Goal: Task Accomplishment & Management: Use online tool/utility

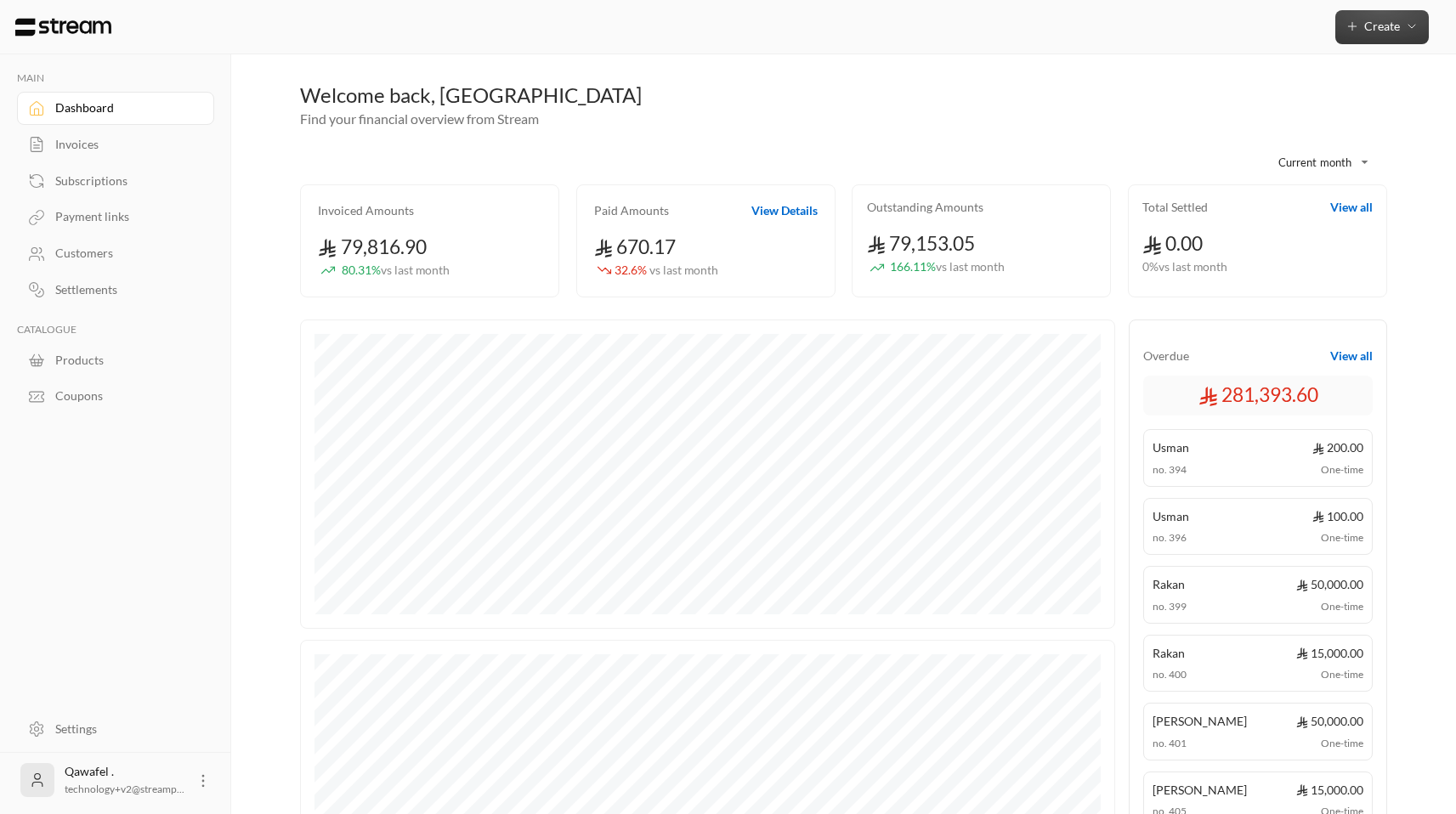
click at [1359, 25] on icon "button" at bounding box center [1353, 27] width 14 height 14
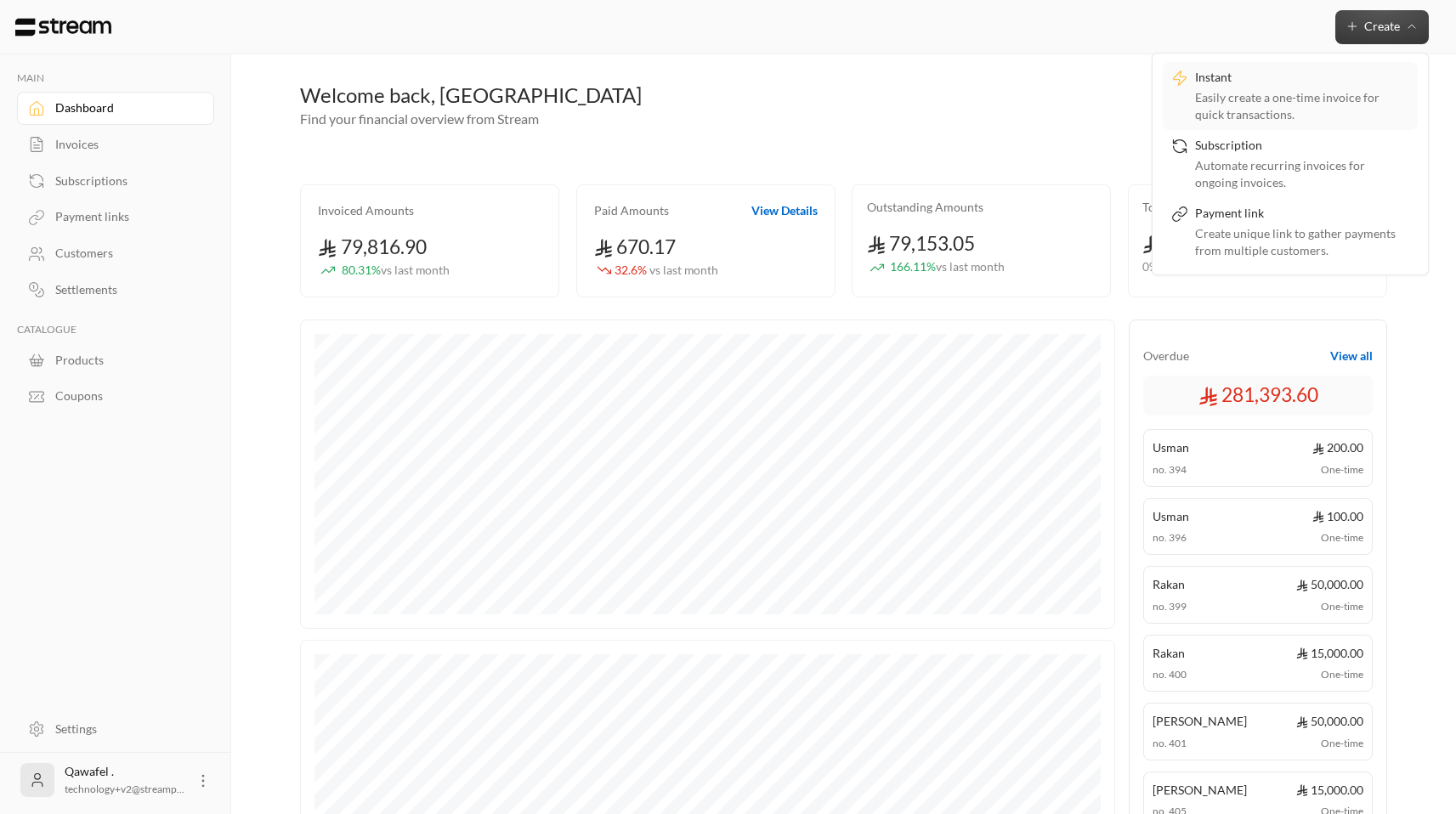
click at [1322, 102] on div "Easily create a one-time invoice for quick transactions." at bounding box center [1302, 106] width 214 height 34
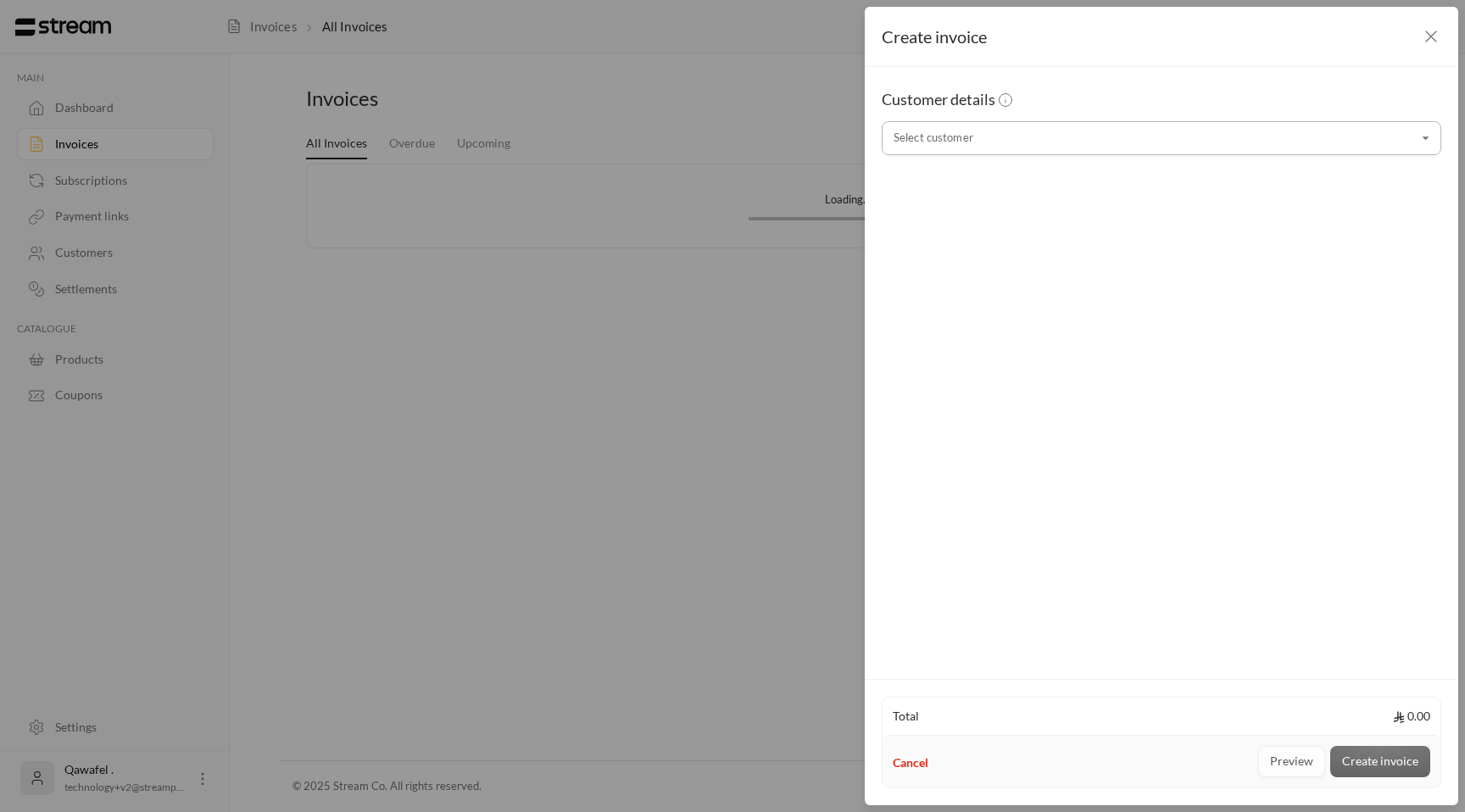
click at [1008, 148] on input "Select customer" at bounding box center [1161, 138] width 560 height 29
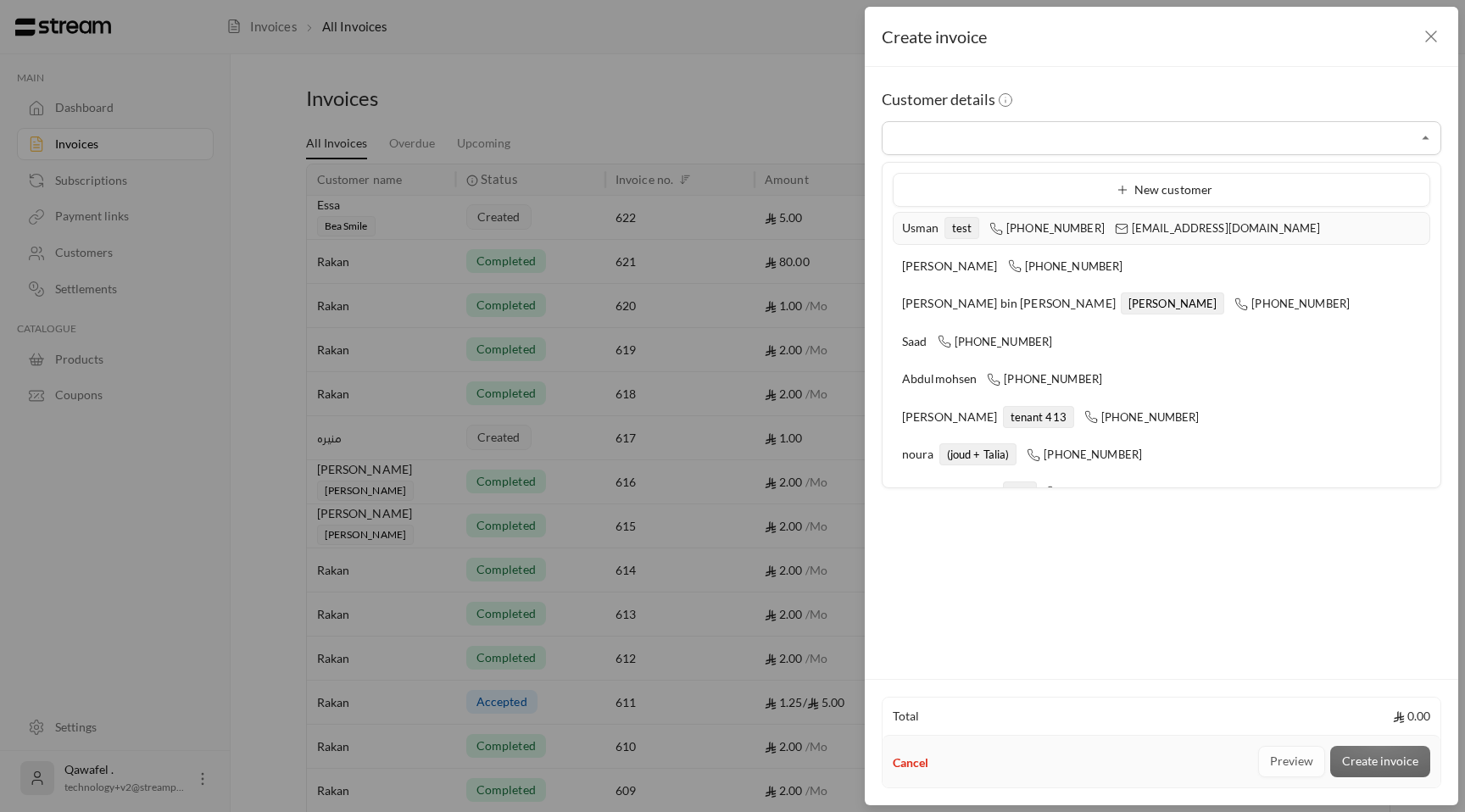
click at [1014, 235] on span "[PHONE_NUMBER]" at bounding box center [1048, 228] width 116 height 14
type input "**********"
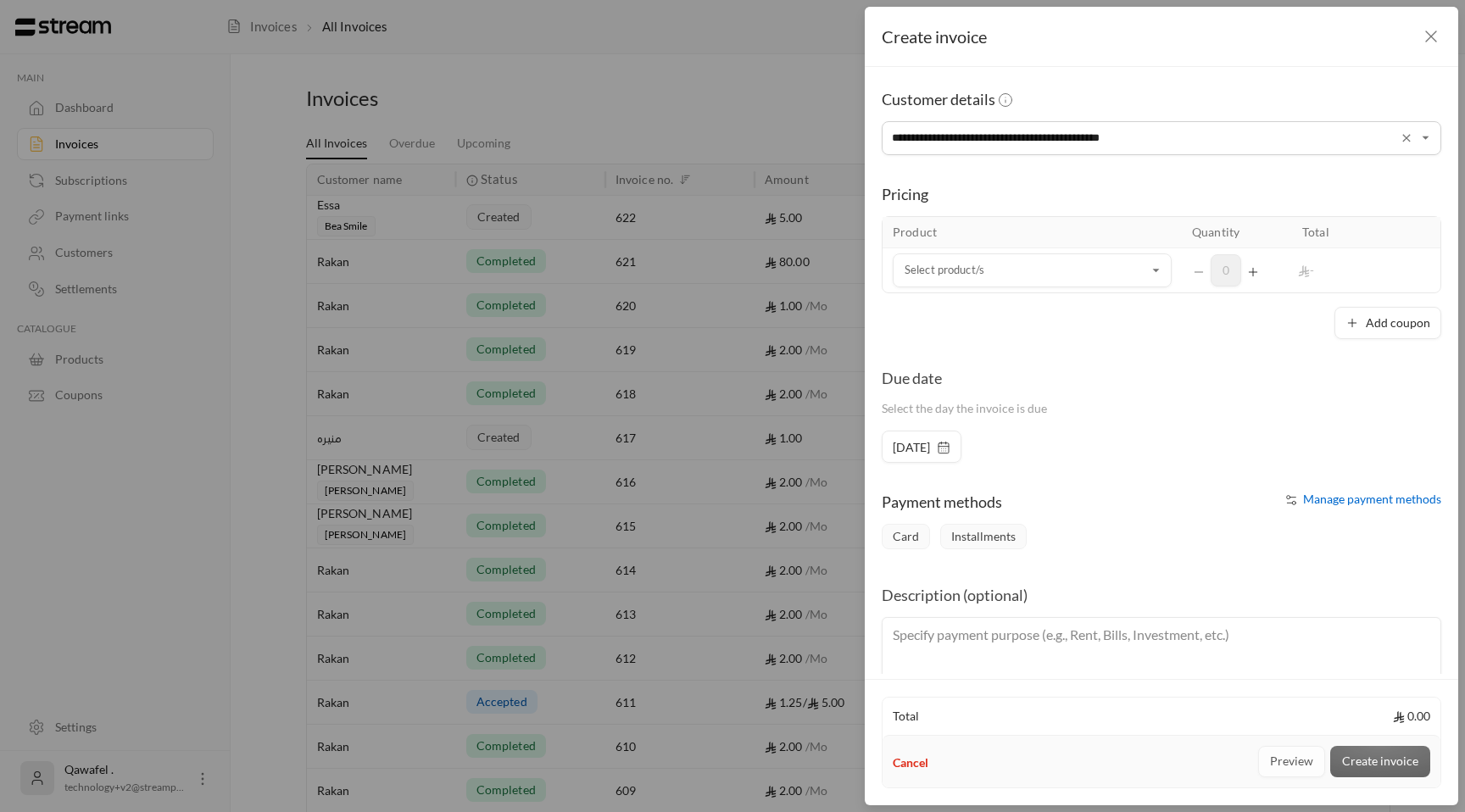
click at [1005, 236] on th "Product" at bounding box center [1032, 232] width 299 height 31
click at [1013, 275] on input "Select customer" at bounding box center [1032, 270] width 279 height 29
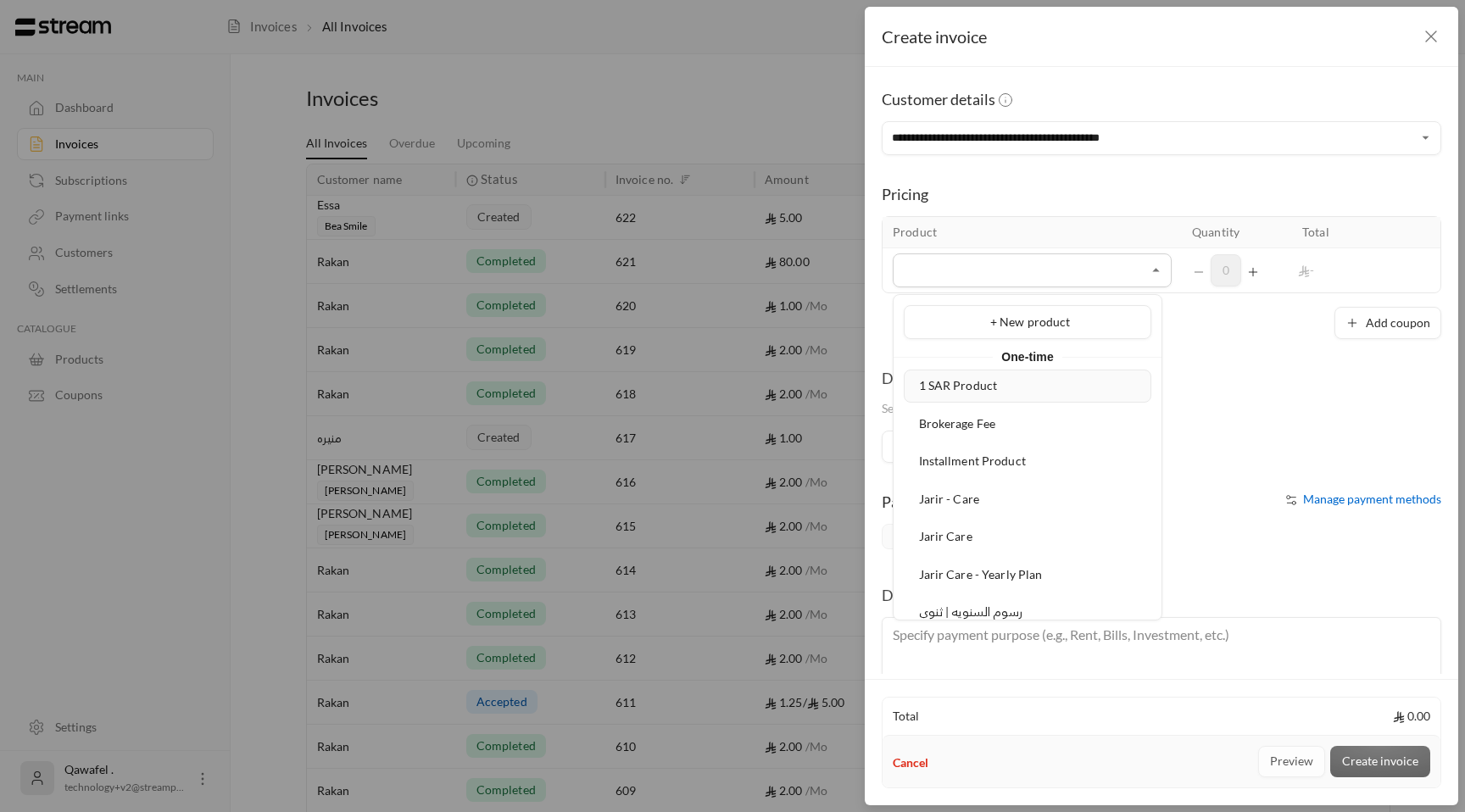
click at [1011, 389] on div "1 SAR Product" at bounding box center [1028, 386] width 229 height 18
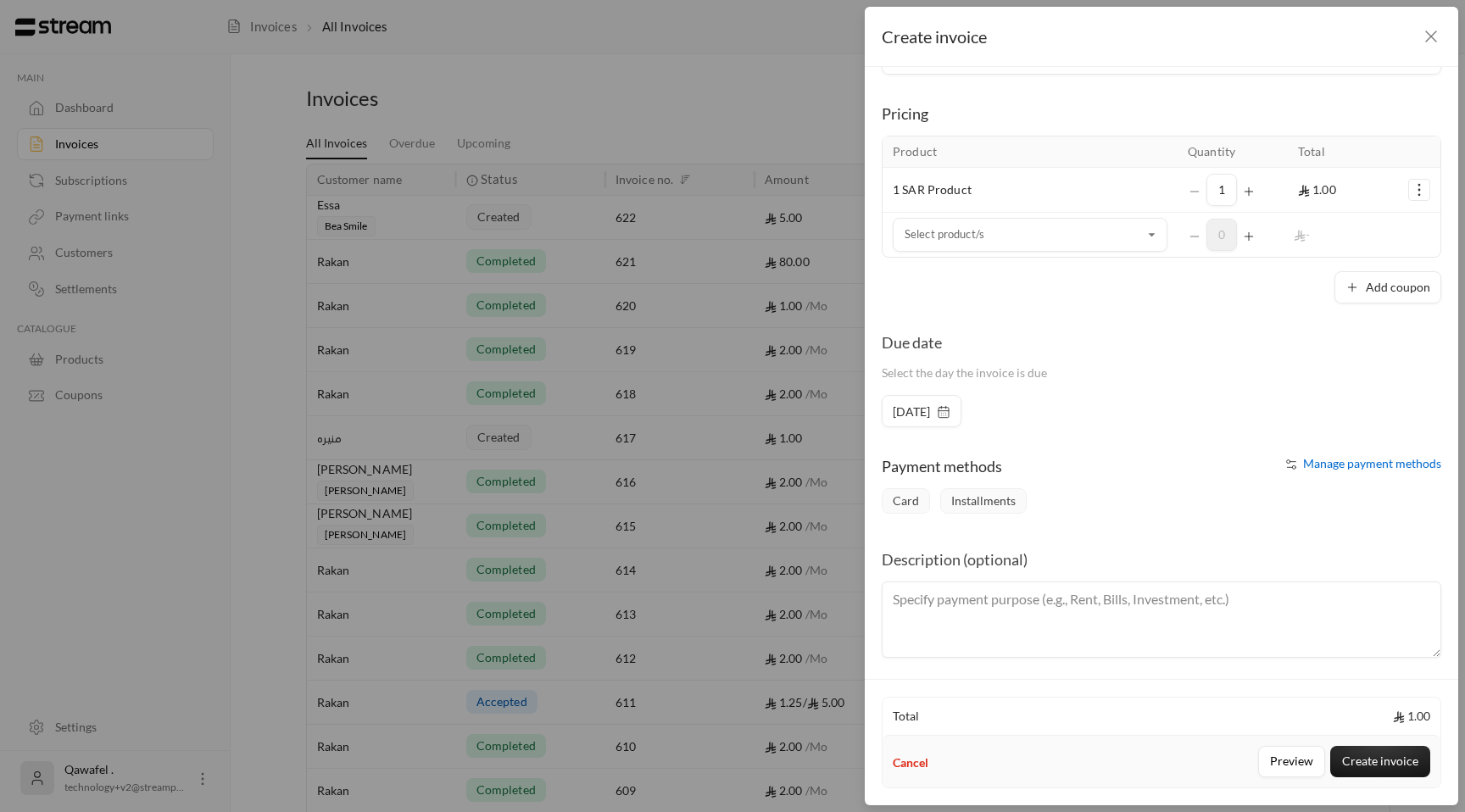
scroll to position [85, 0]
click at [1400, 766] on button "Create invoice" at bounding box center [1380, 761] width 100 height 31
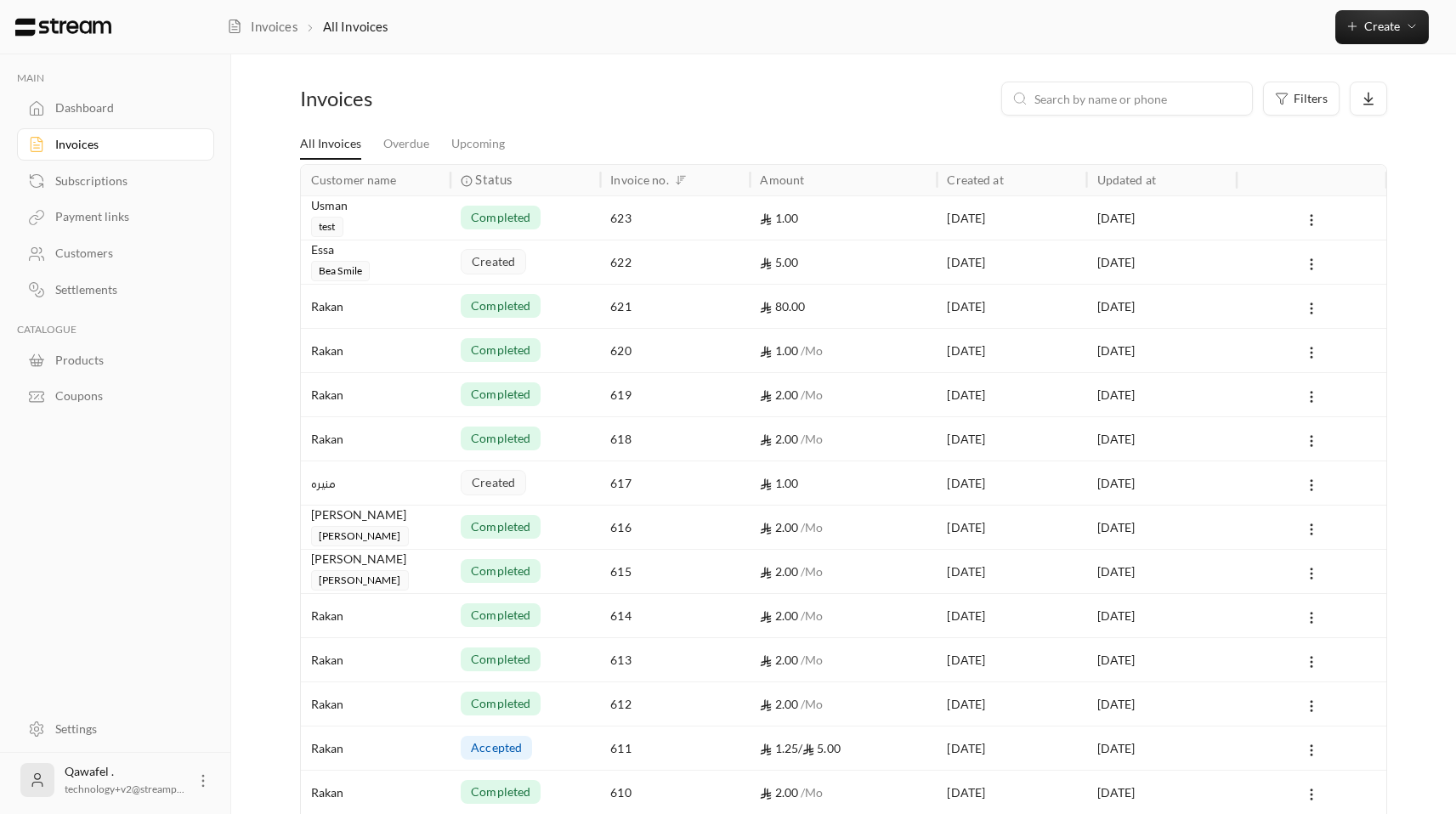
click at [90, 145] on div "Invoices" at bounding box center [124, 143] width 138 height 17
drag, startPoint x: 753, startPoint y: 217, endPoint x: 740, endPoint y: 262, distance: 46.8
click at [753, 217] on div "1.00" at bounding box center [843, 217] width 187 height 44
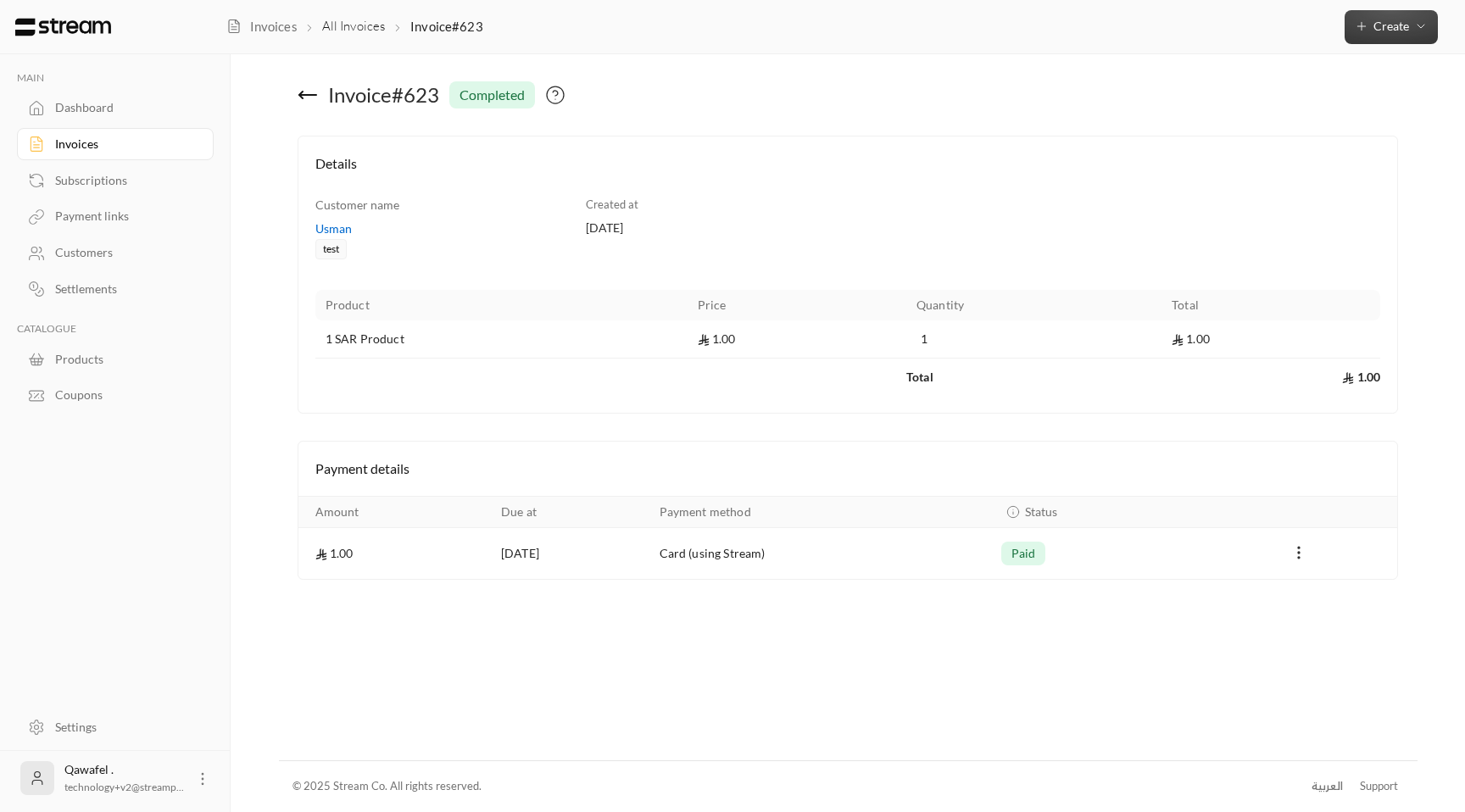
click at [1378, 24] on span "Create" at bounding box center [1392, 25] width 35 height 15
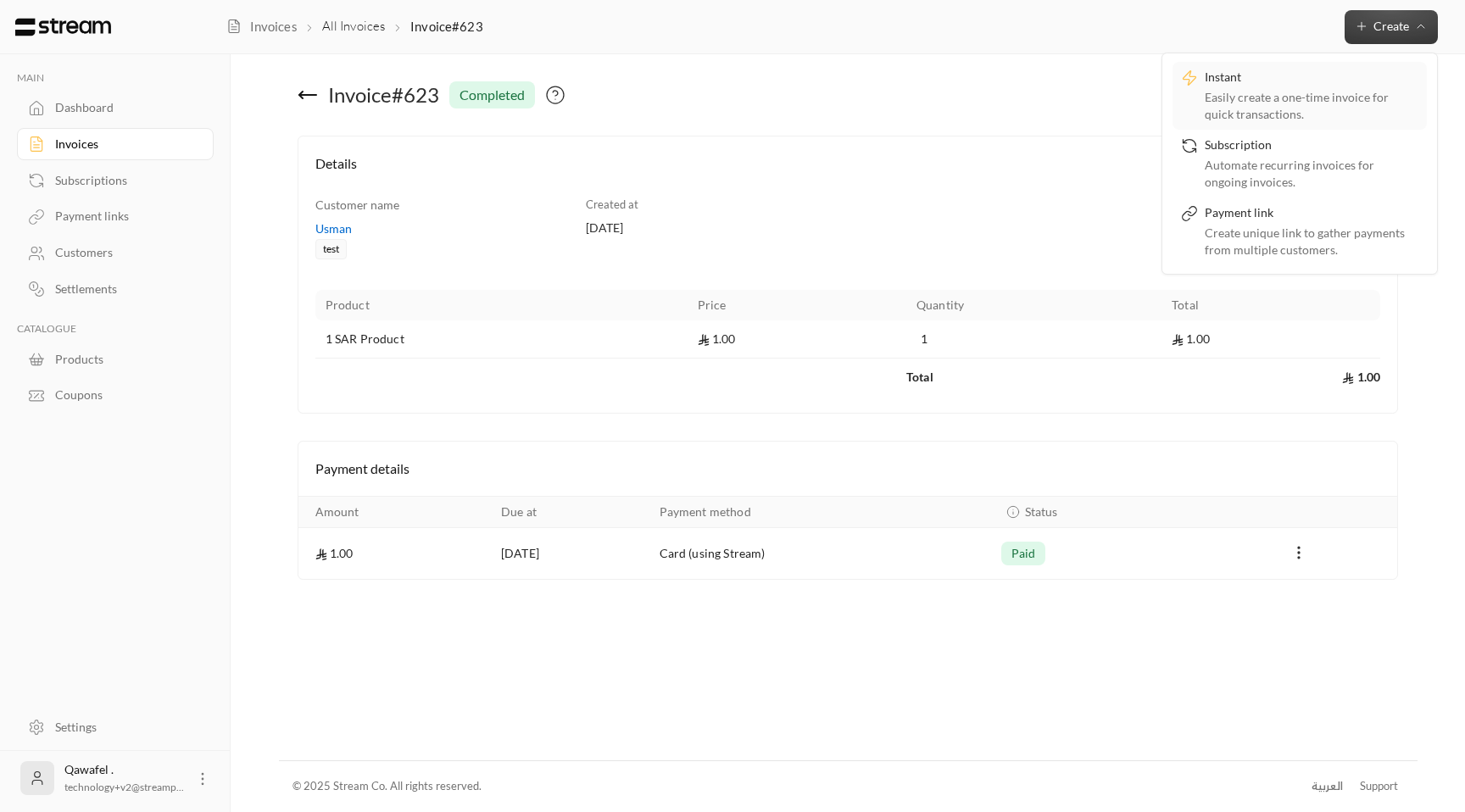
click at [1343, 64] on link "Instant Easily create a one-time invoice for quick transactions." at bounding box center [1300, 95] width 255 height 68
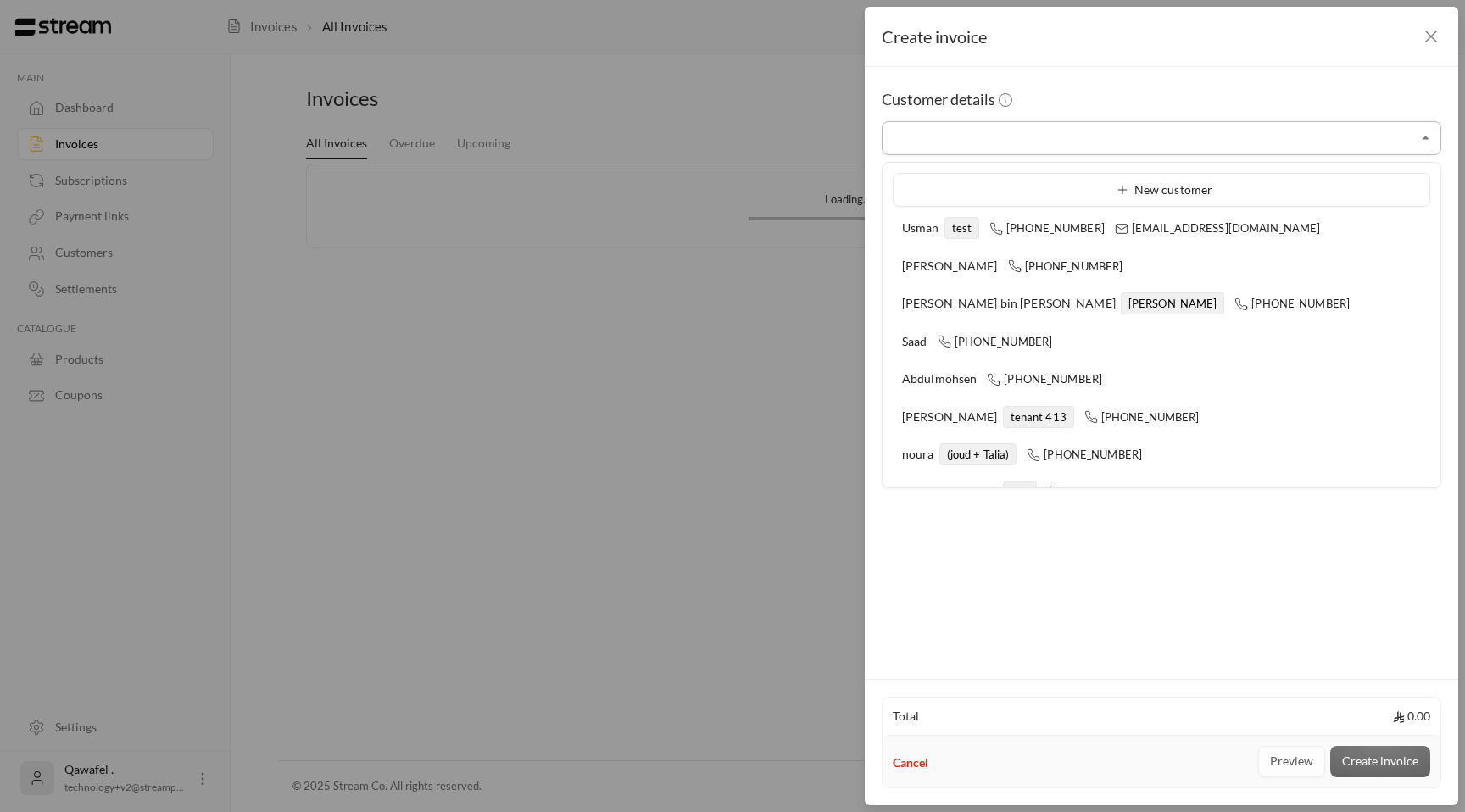
click at [1033, 139] on input "Select customer" at bounding box center [1161, 138] width 560 height 29
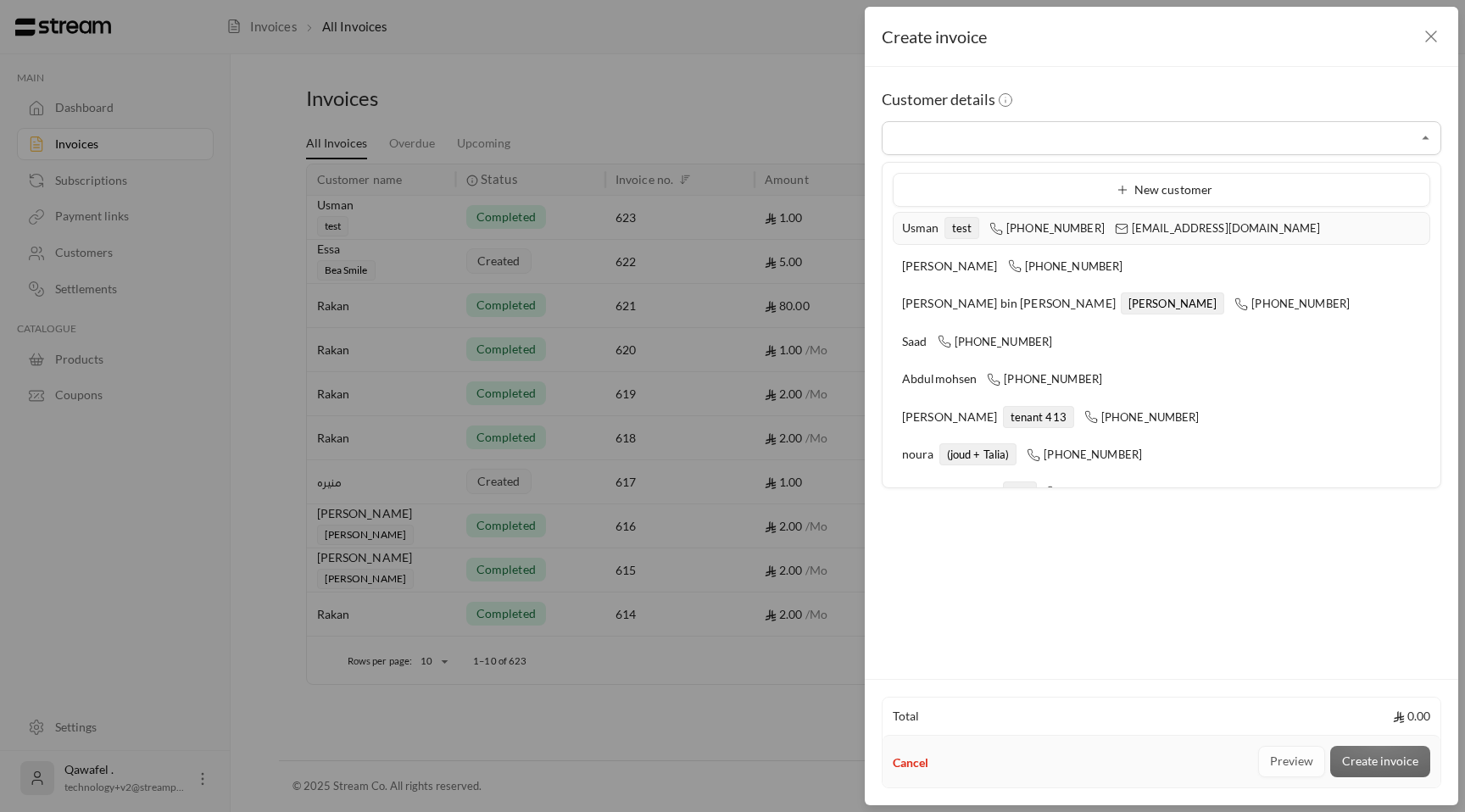
click at [1018, 231] on span "[PHONE_NUMBER]" at bounding box center [1048, 228] width 116 height 14
type input "**********"
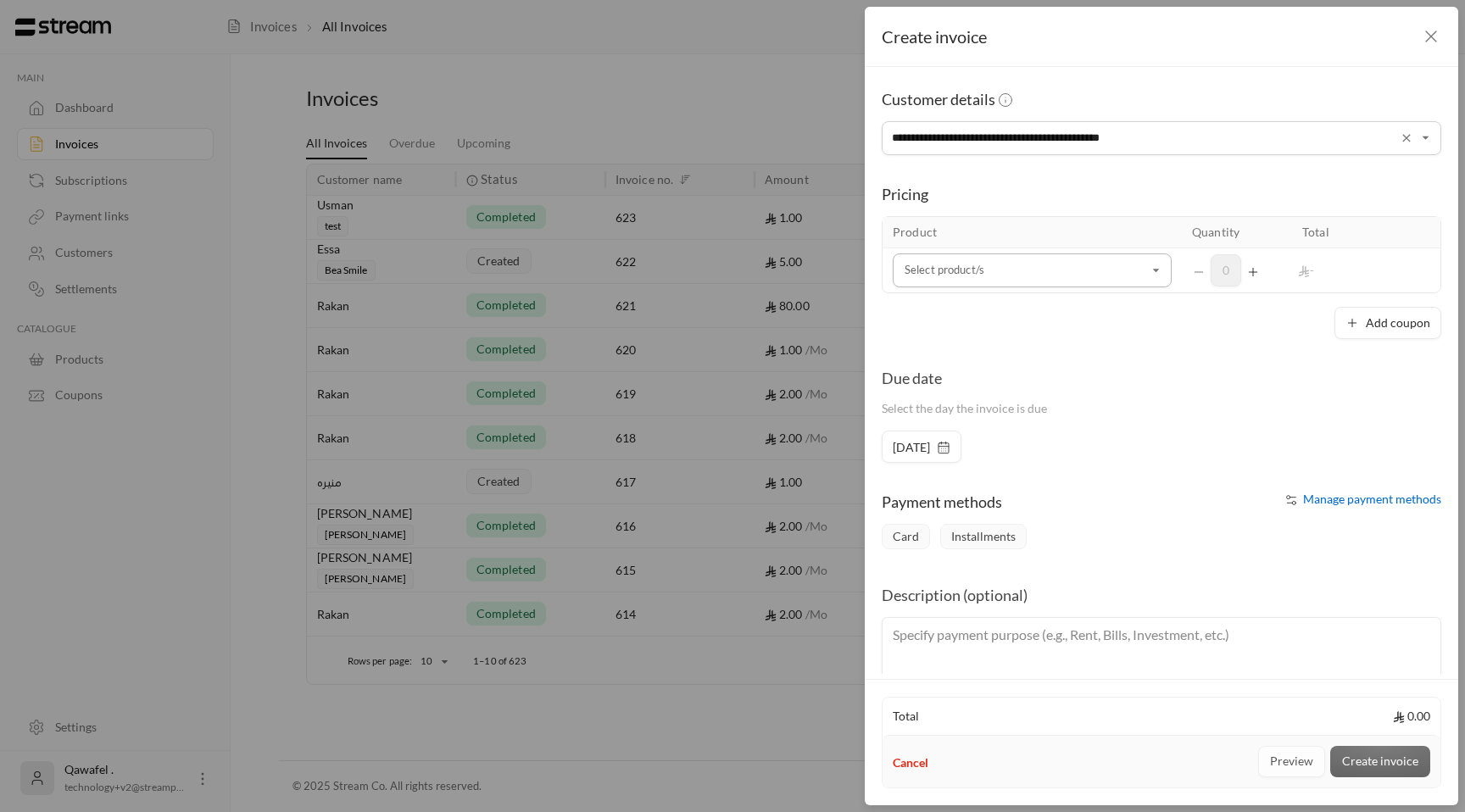
click at [1007, 262] on input "Select customer" at bounding box center [1032, 270] width 279 height 29
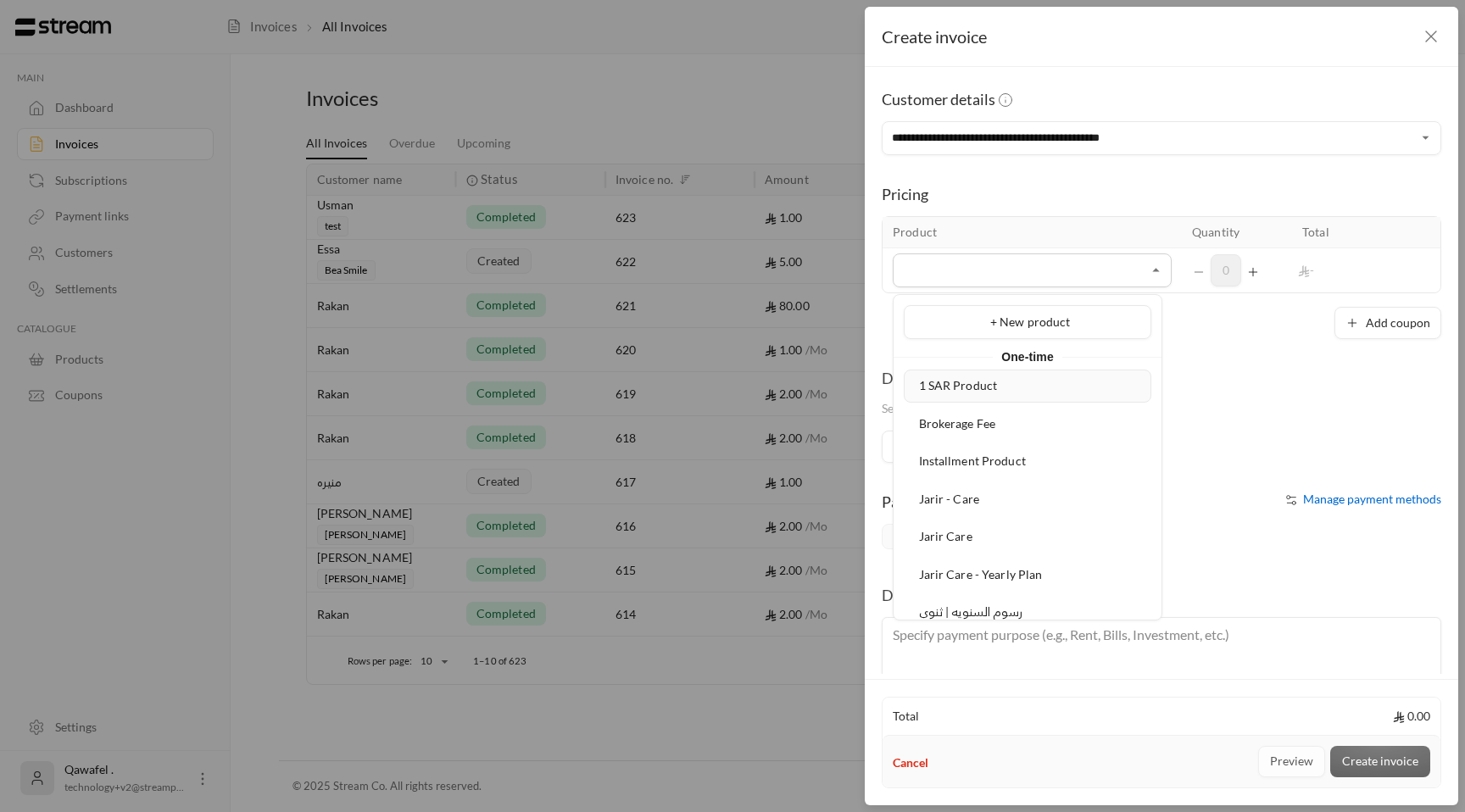
click at [981, 378] on span "1 SAR Product" at bounding box center [958, 385] width 78 height 15
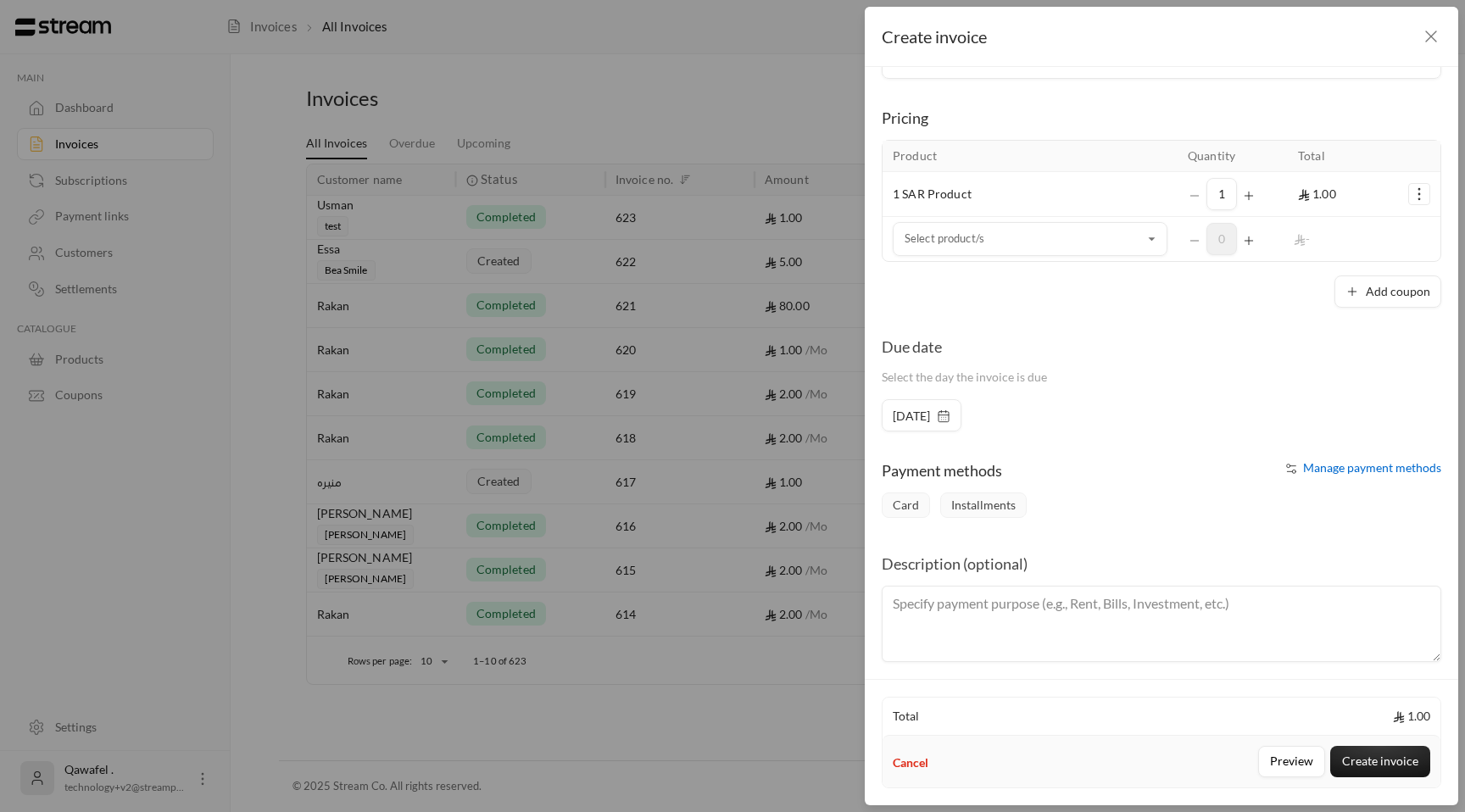
scroll to position [85, 0]
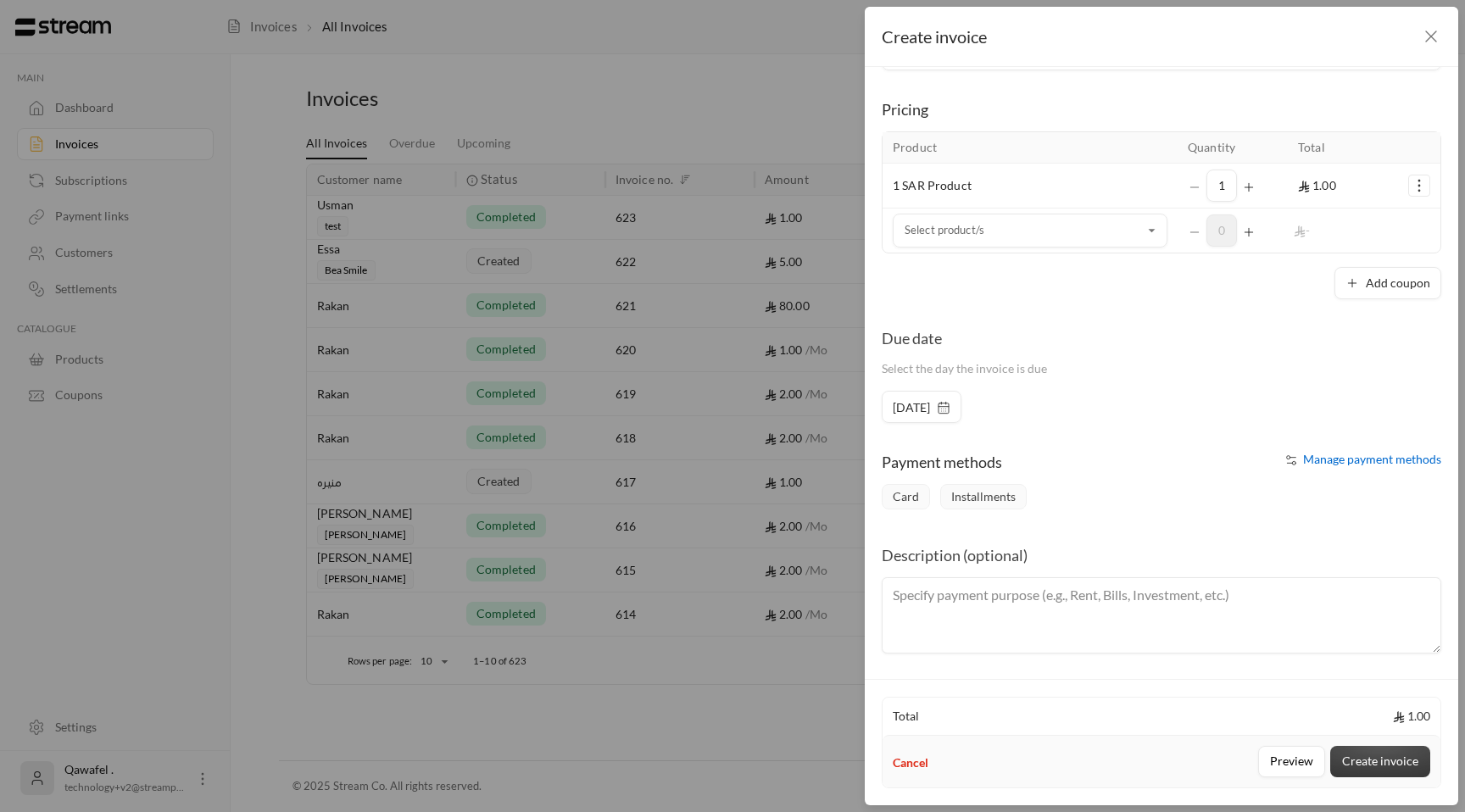
click at [1387, 769] on button "Create invoice" at bounding box center [1380, 761] width 100 height 31
